Goal: Navigation & Orientation: Find specific page/section

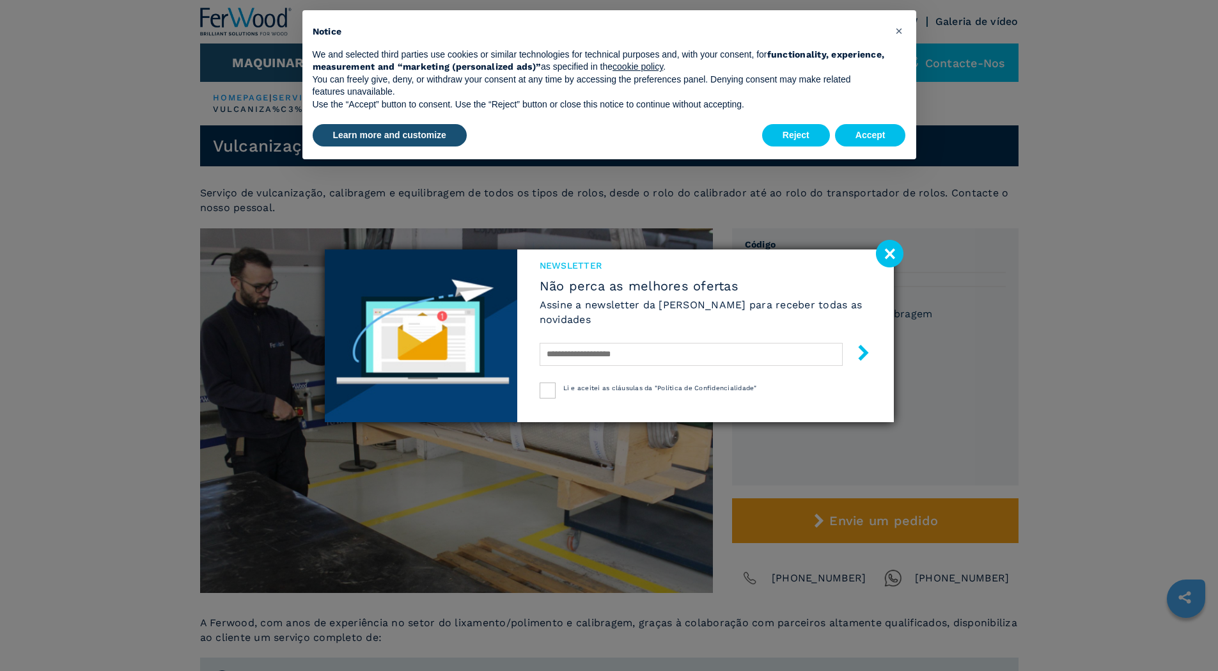
click at [886, 252] on image at bounding box center [889, 253] width 27 height 27
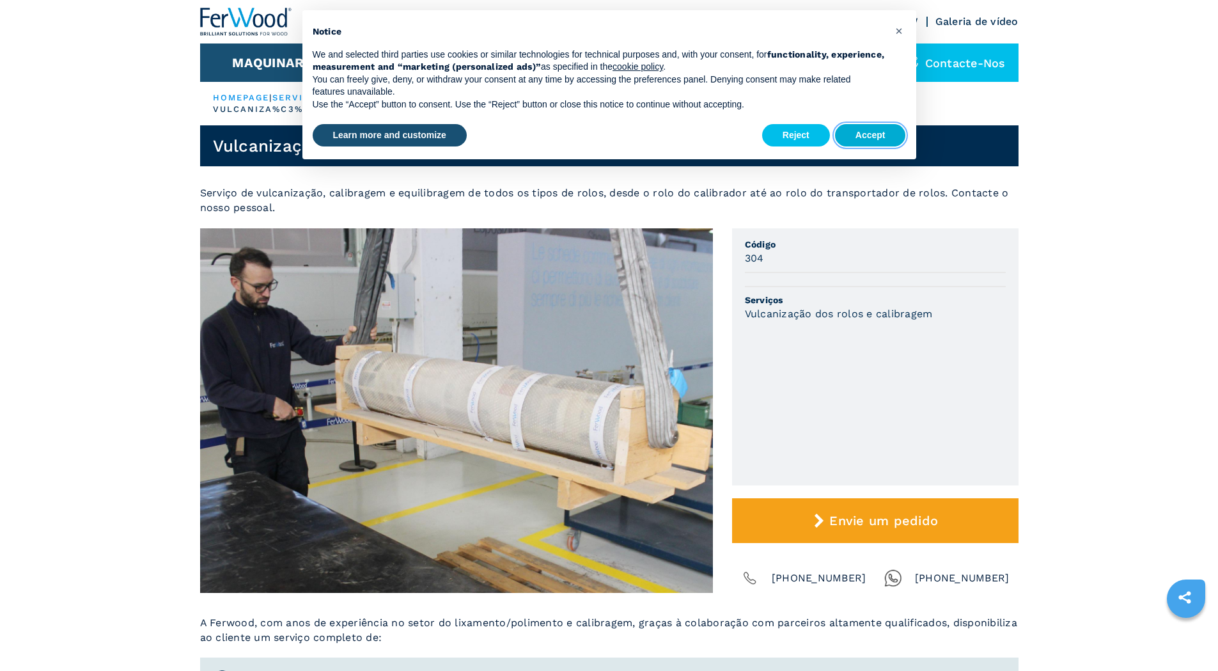
click at [876, 132] on button "Accept" at bounding box center [870, 135] width 71 height 23
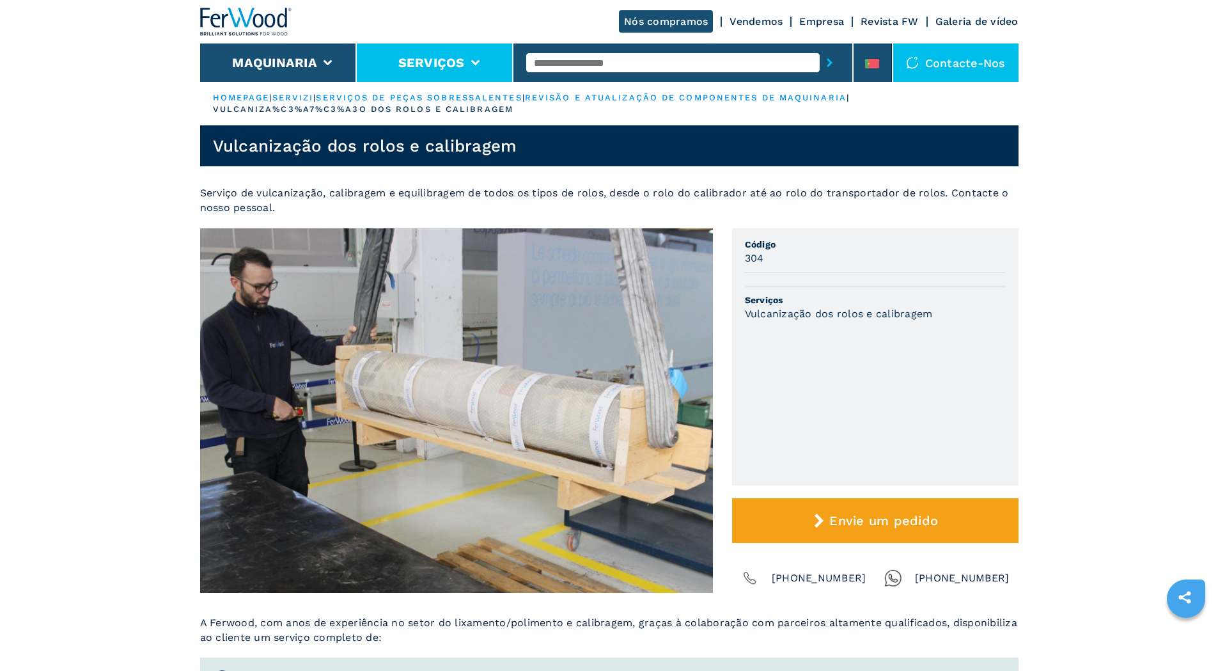
click at [473, 53] on li "Serviços" at bounding box center [435, 62] width 157 height 38
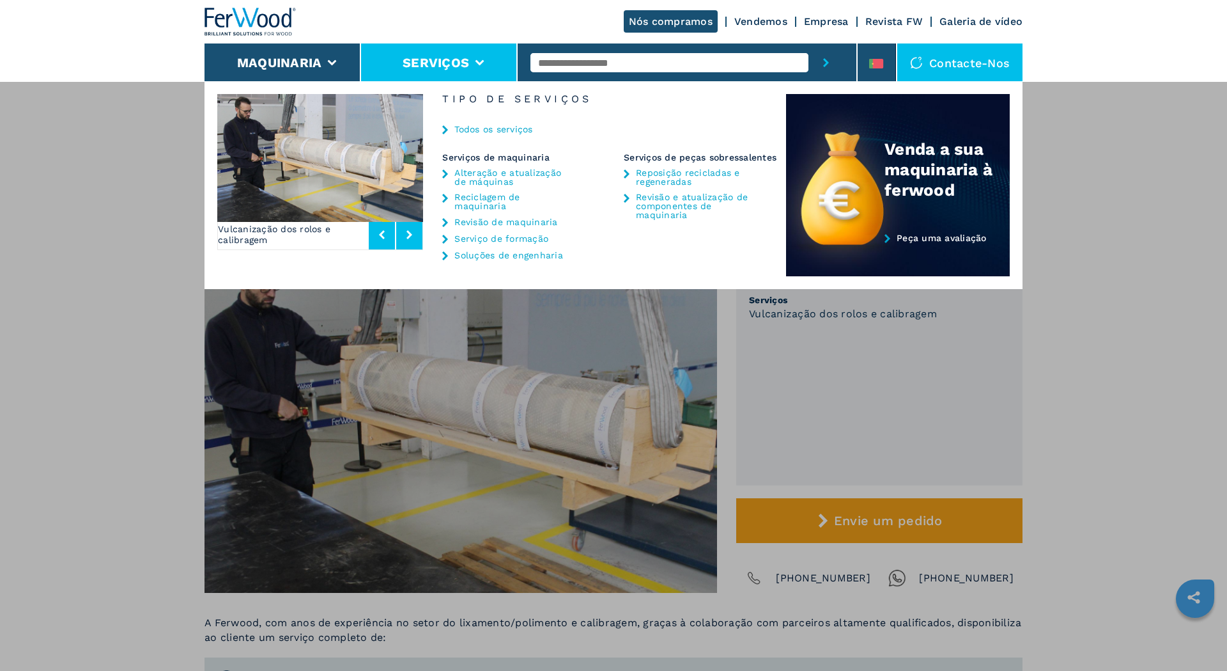
click at [413, 237] on button at bounding box center [409, 234] width 26 height 29
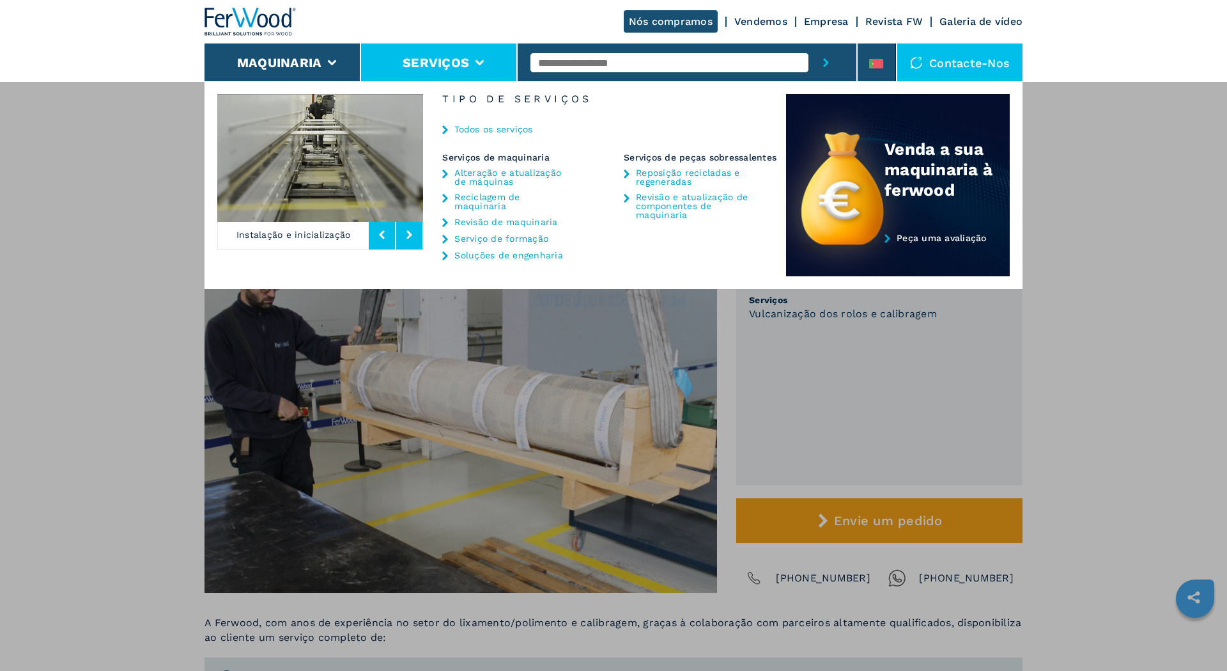
click at [413, 237] on button at bounding box center [409, 234] width 26 height 29
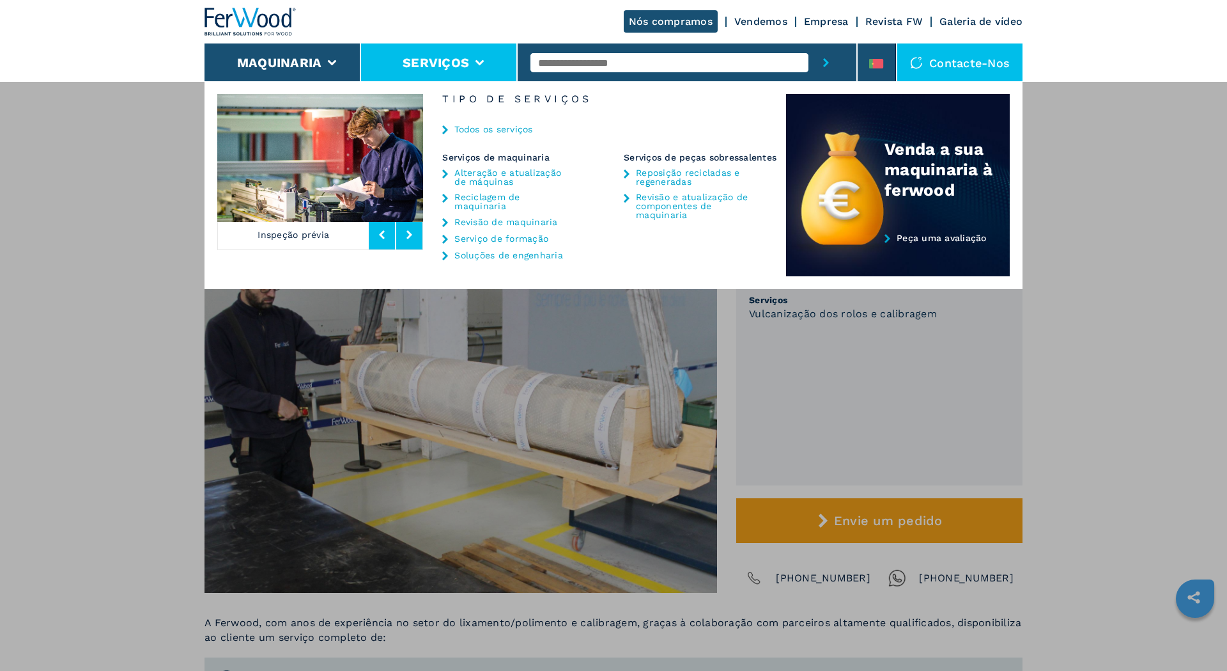
click at [413, 237] on button at bounding box center [409, 234] width 26 height 29
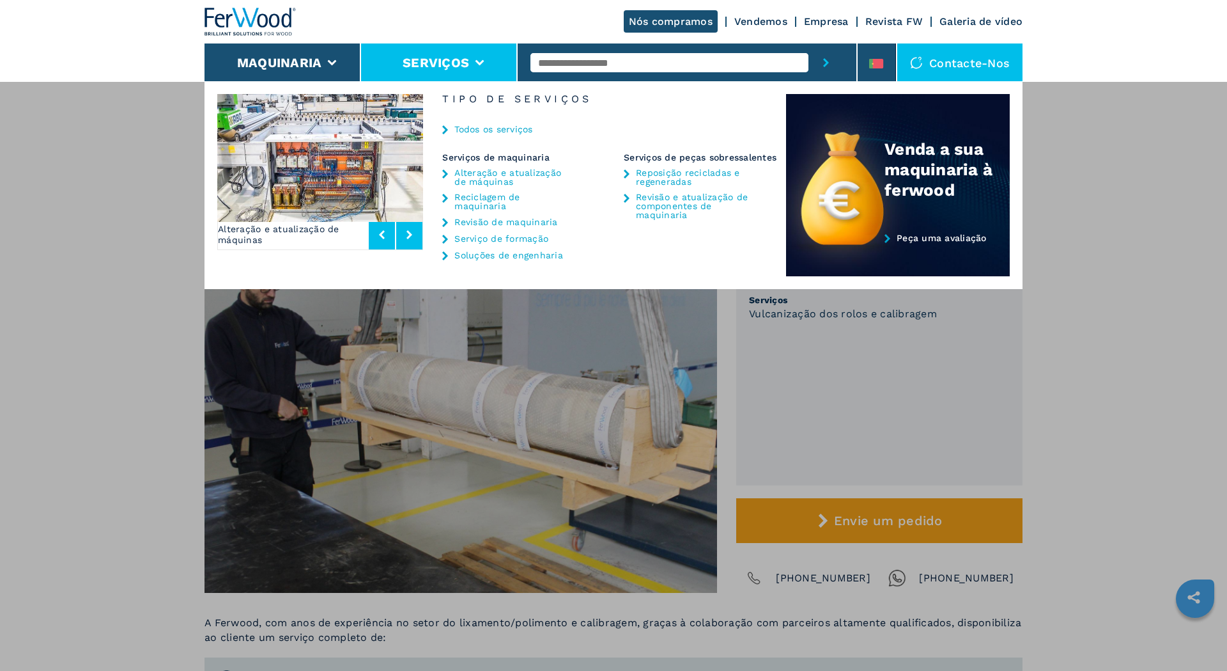
click at [413, 237] on button at bounding box center [409, 234] width 26 height 29
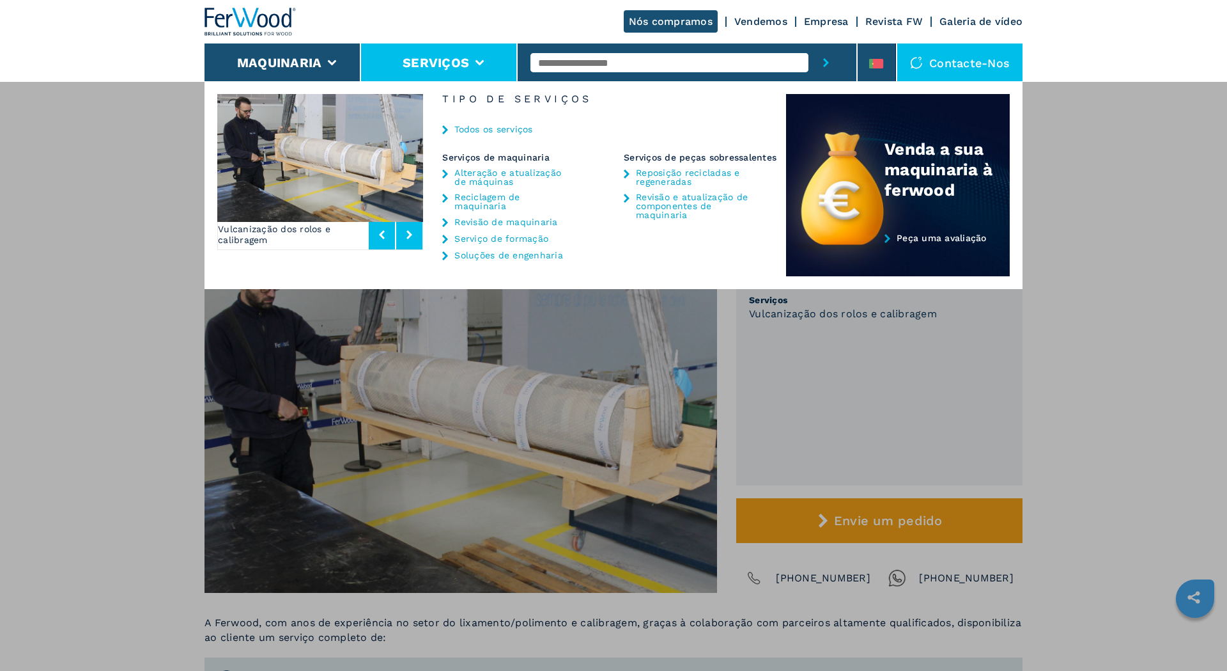
click at [413, 237] on button at bounding box center [409, 234] width 26 height 29
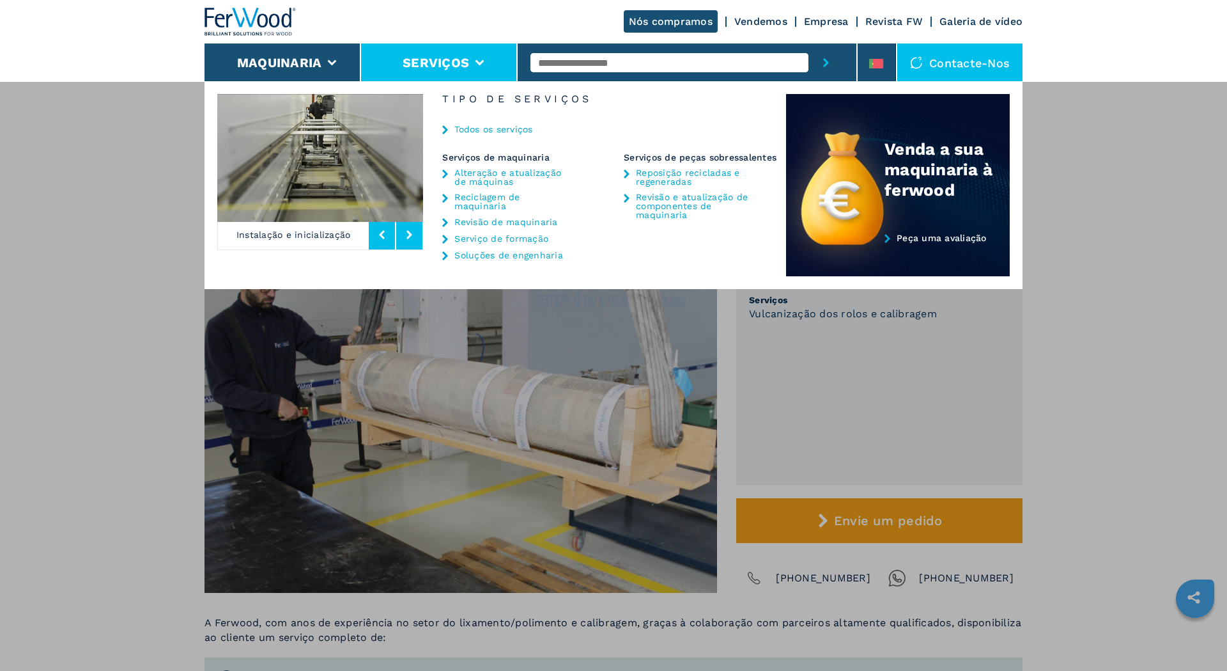
click at [413, 237] on button at bounding box center [409, 234] width 26 height 29
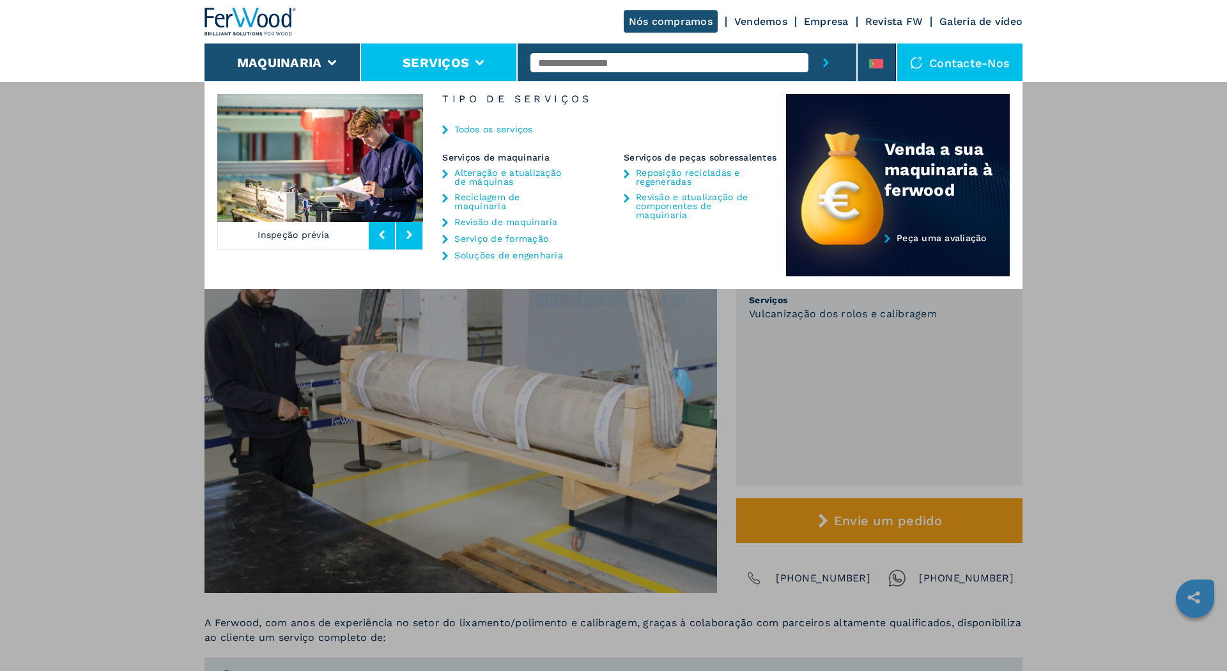
click at [495, 134] on link "Todos os serviços" at bounding box center [493, 129] width 78 height 9
